Goal: Register for event/course: Sign up to attend an event or enroll in a course

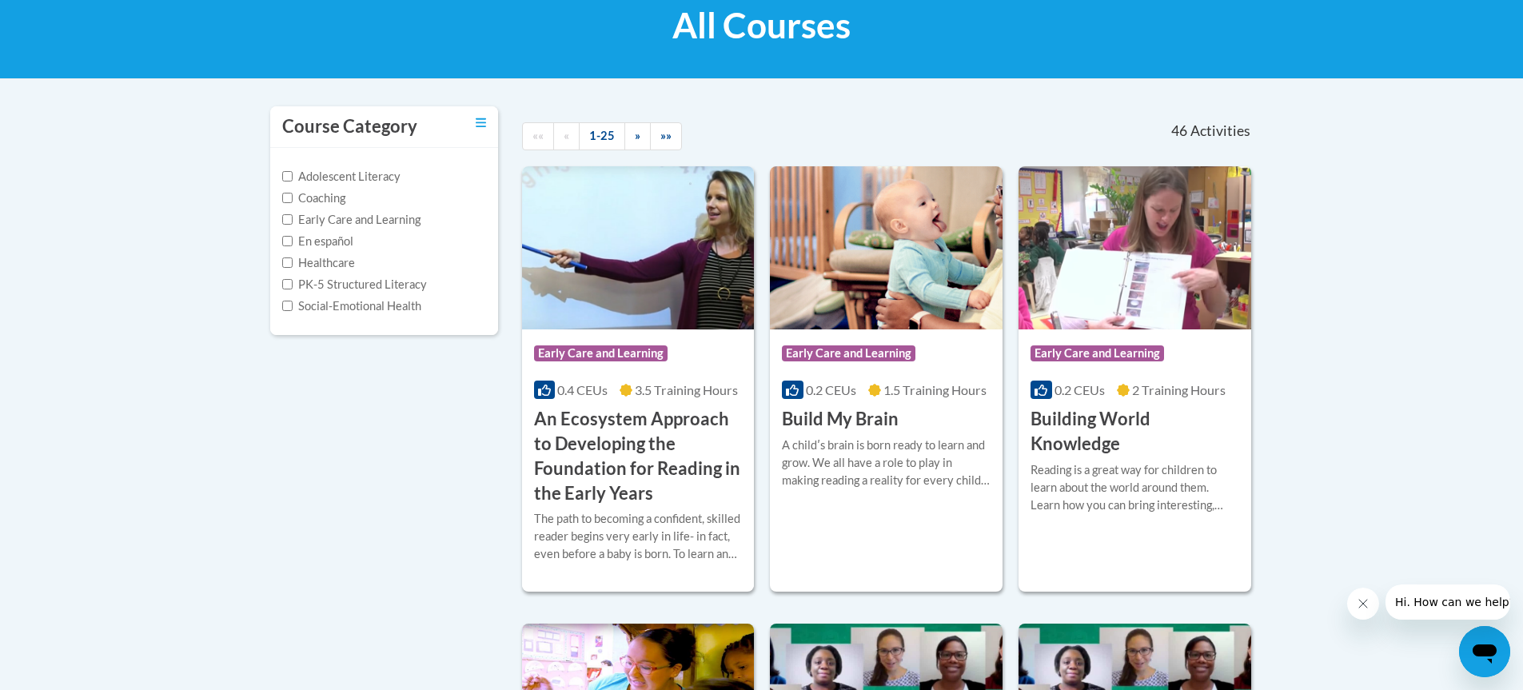
scroll to position [80, 0]
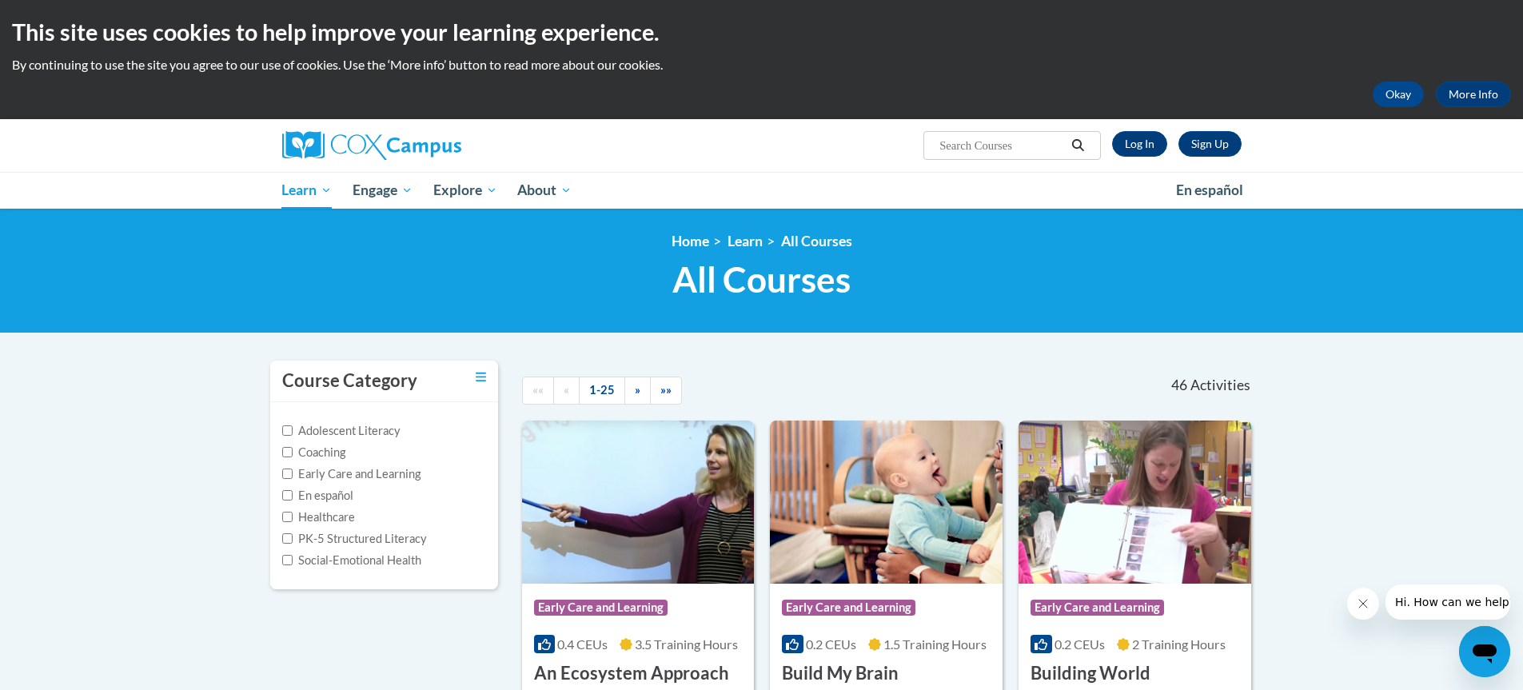
click at [1015, 138] on input "Search..." at bounding box center [1002, 145] width 128 height 19
type input "language and literacy"
click at [1075, 144] on icon "Search" at bounding box center [1078, 145] width 14 height 12
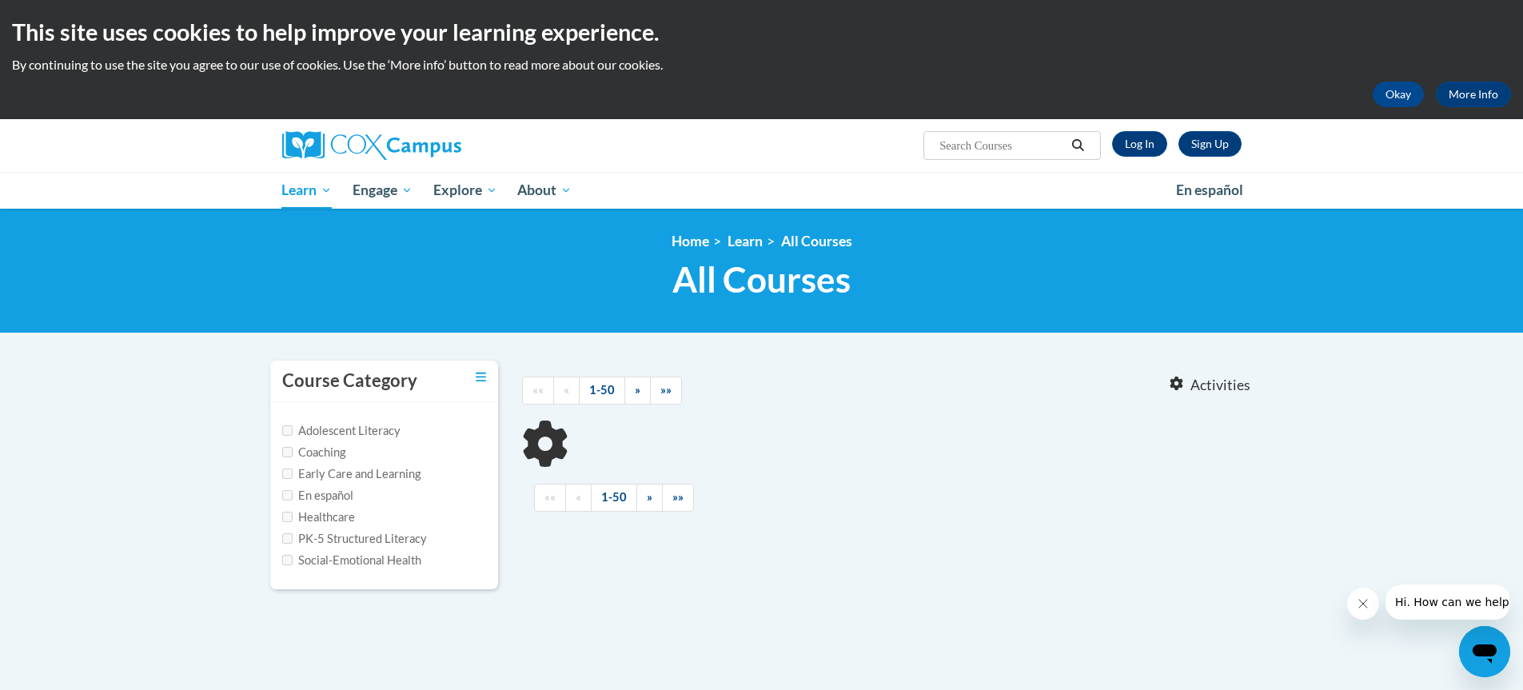
type input "language and literacy"
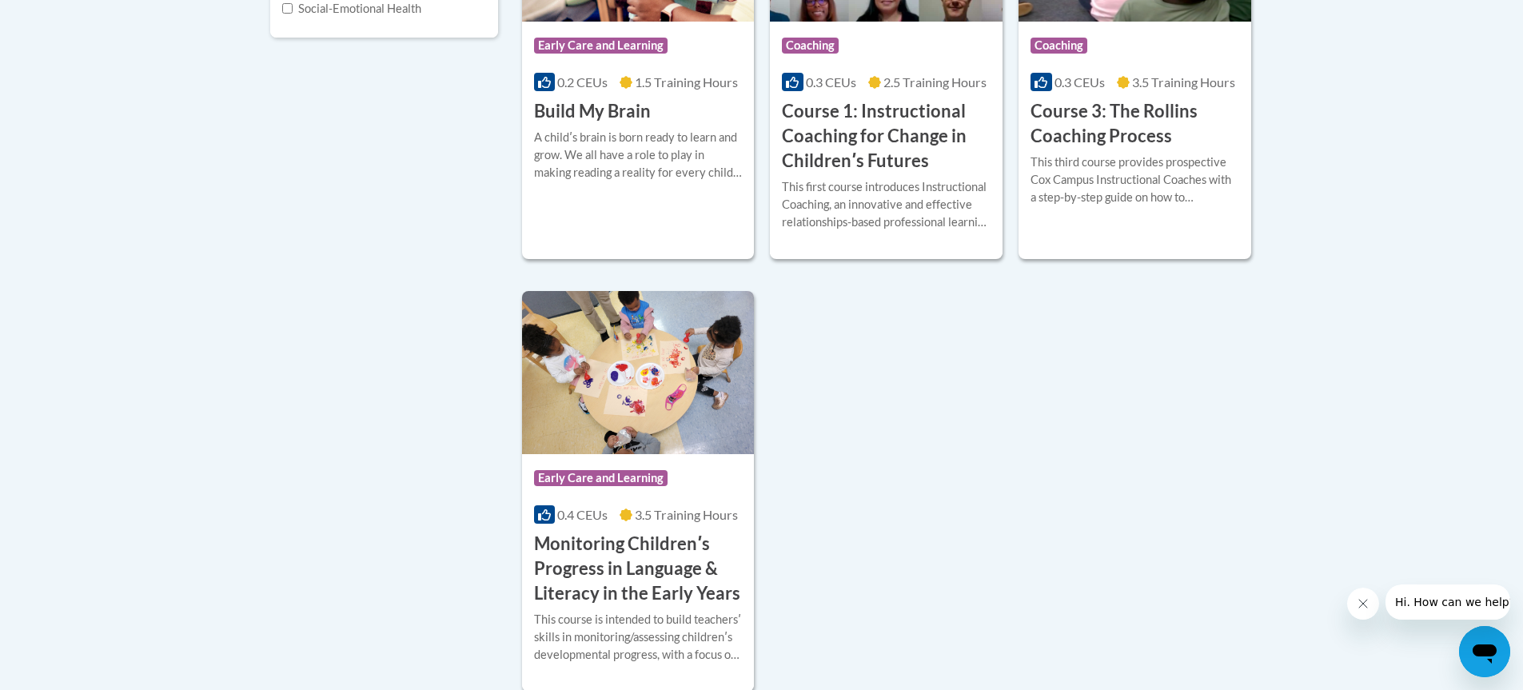
scroll to position [560, 0]
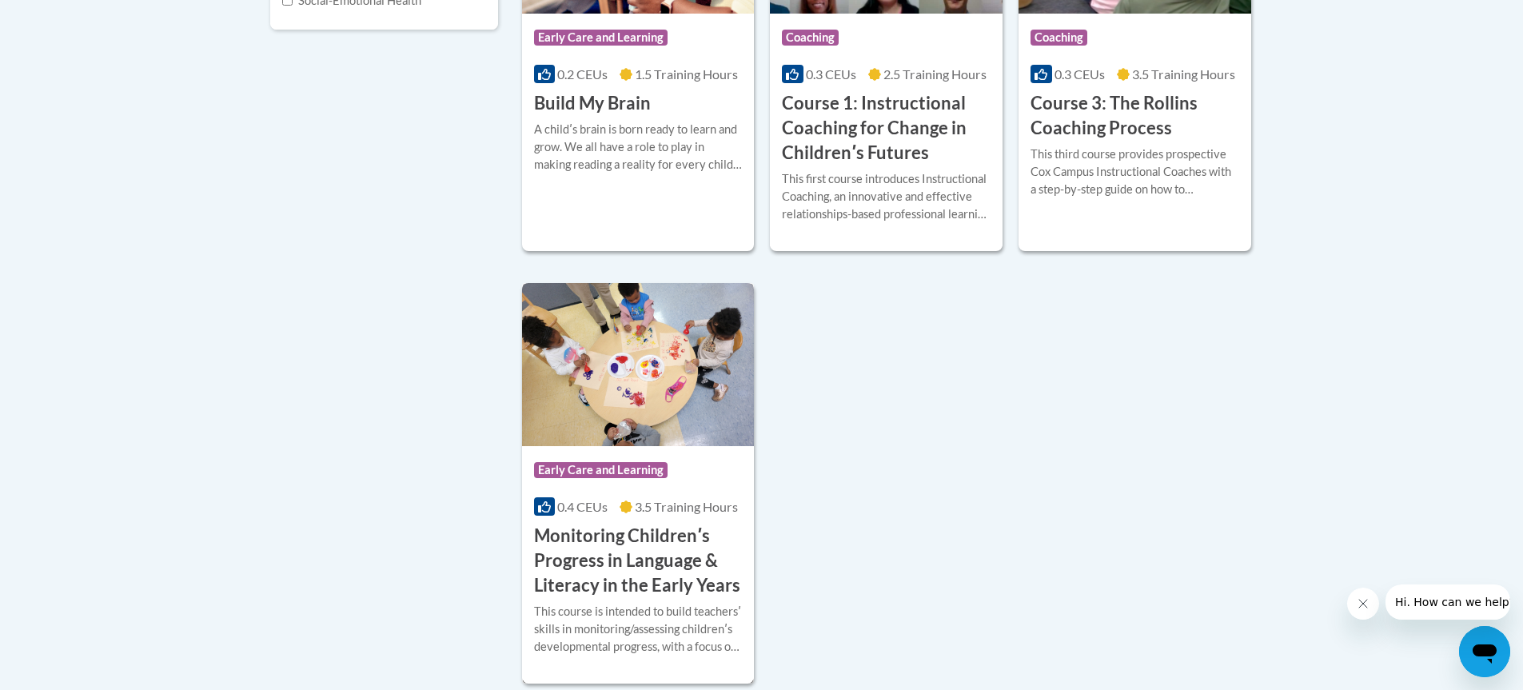
click at [674, 532] on h3 "Monitoring Childrenʹs Progress in Language & Literacy in the Early Years" at bounding box center [638, 561] width 209 height 74
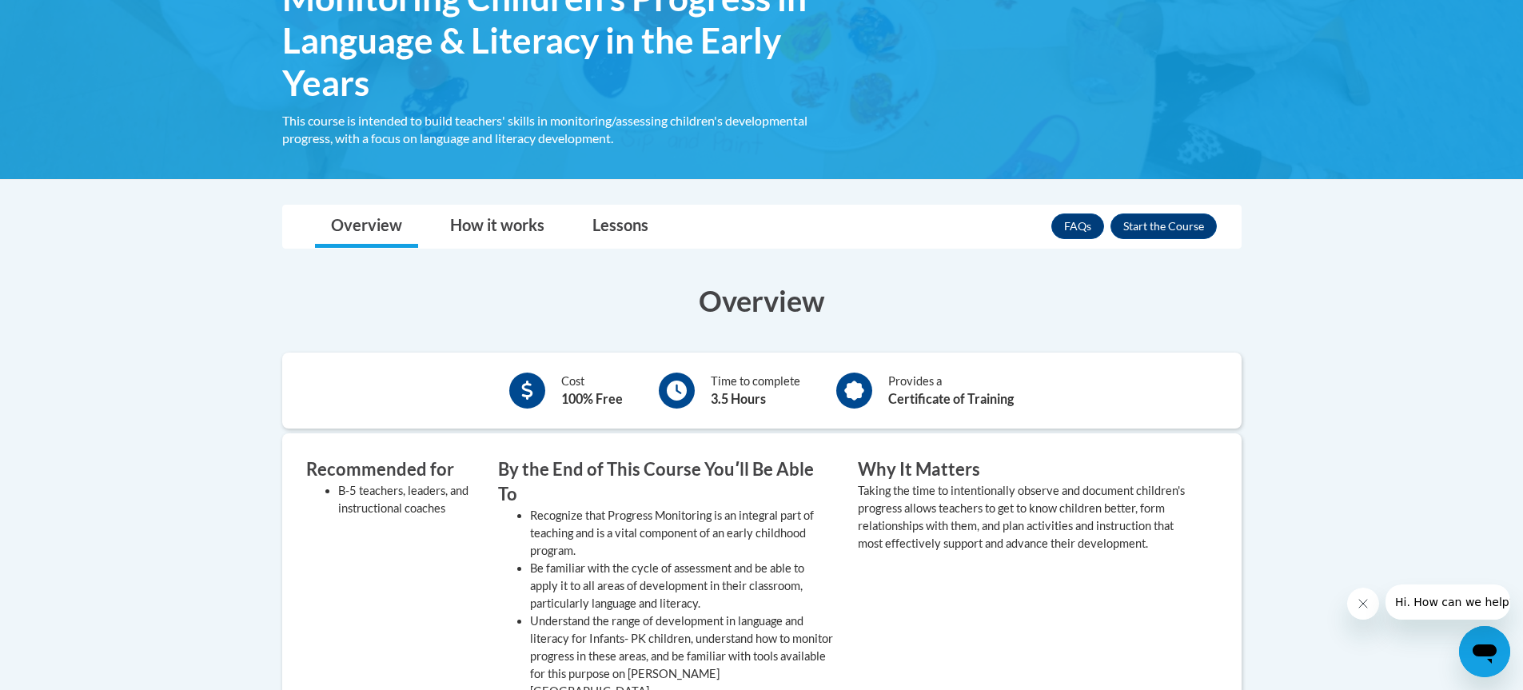
scroll to position [320, 0]
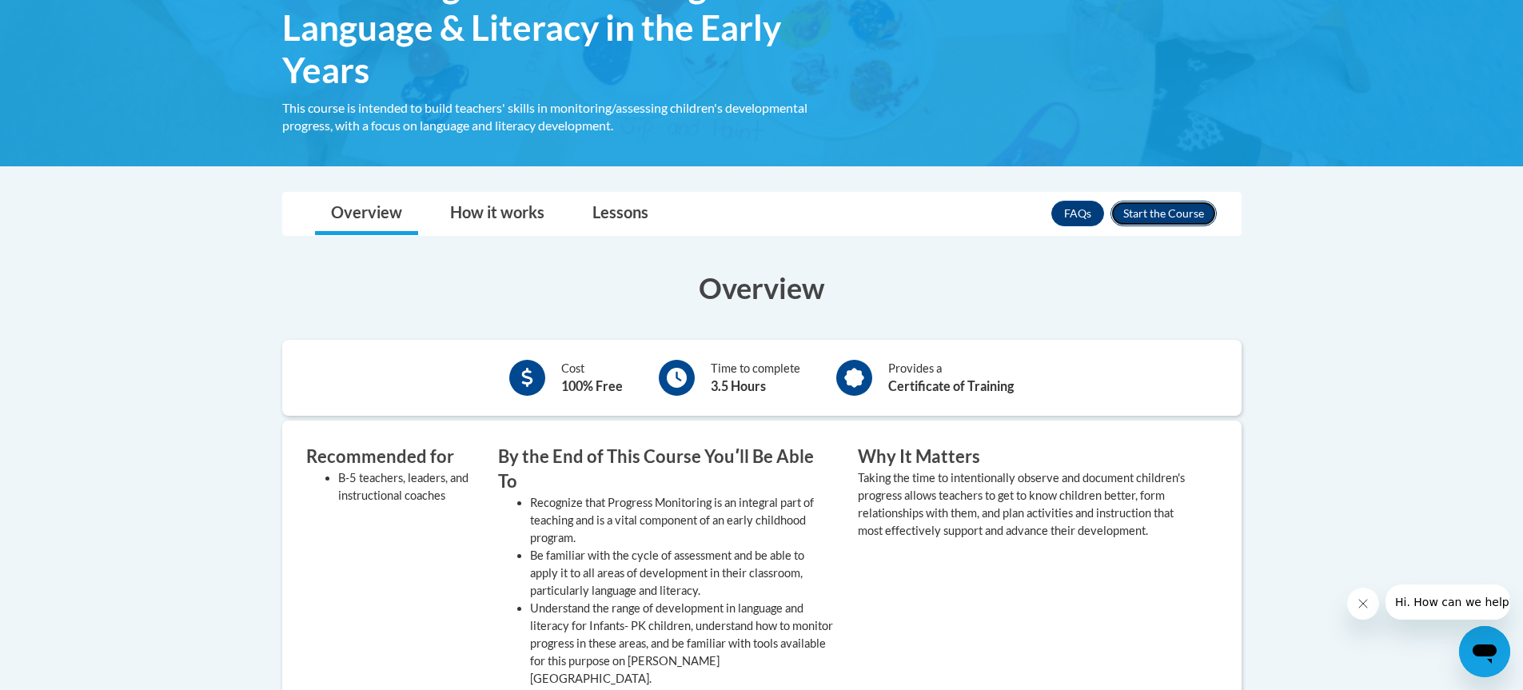
click at [1182, 215] on button "Enroll" at bounding box center [1164, 214] width 106 height 26
